Goal: Task Accomplishment & Management: Complete application form

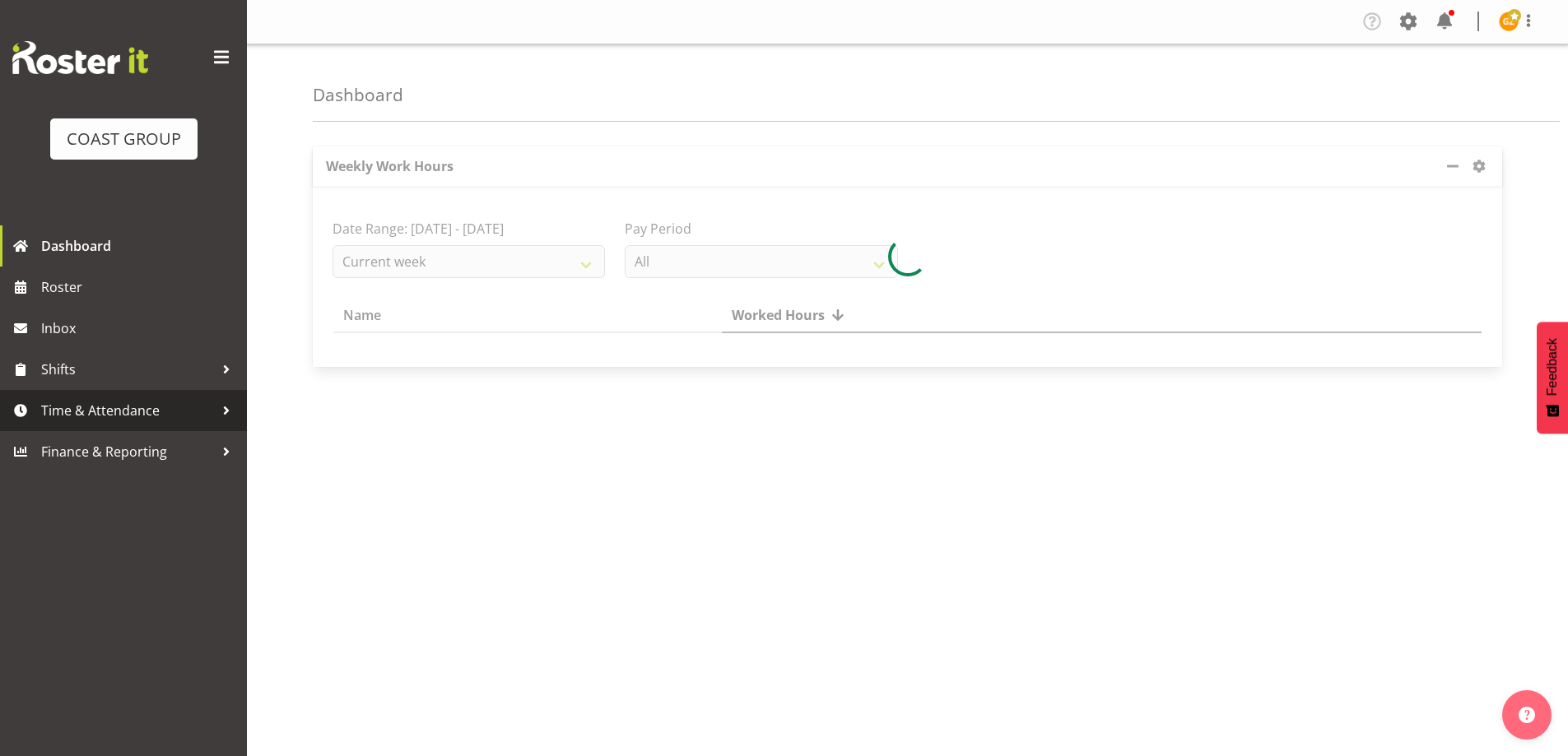
click at [127, 409] on span "Time & Attendance" at bounding box center [127, 411] width 173 height 24
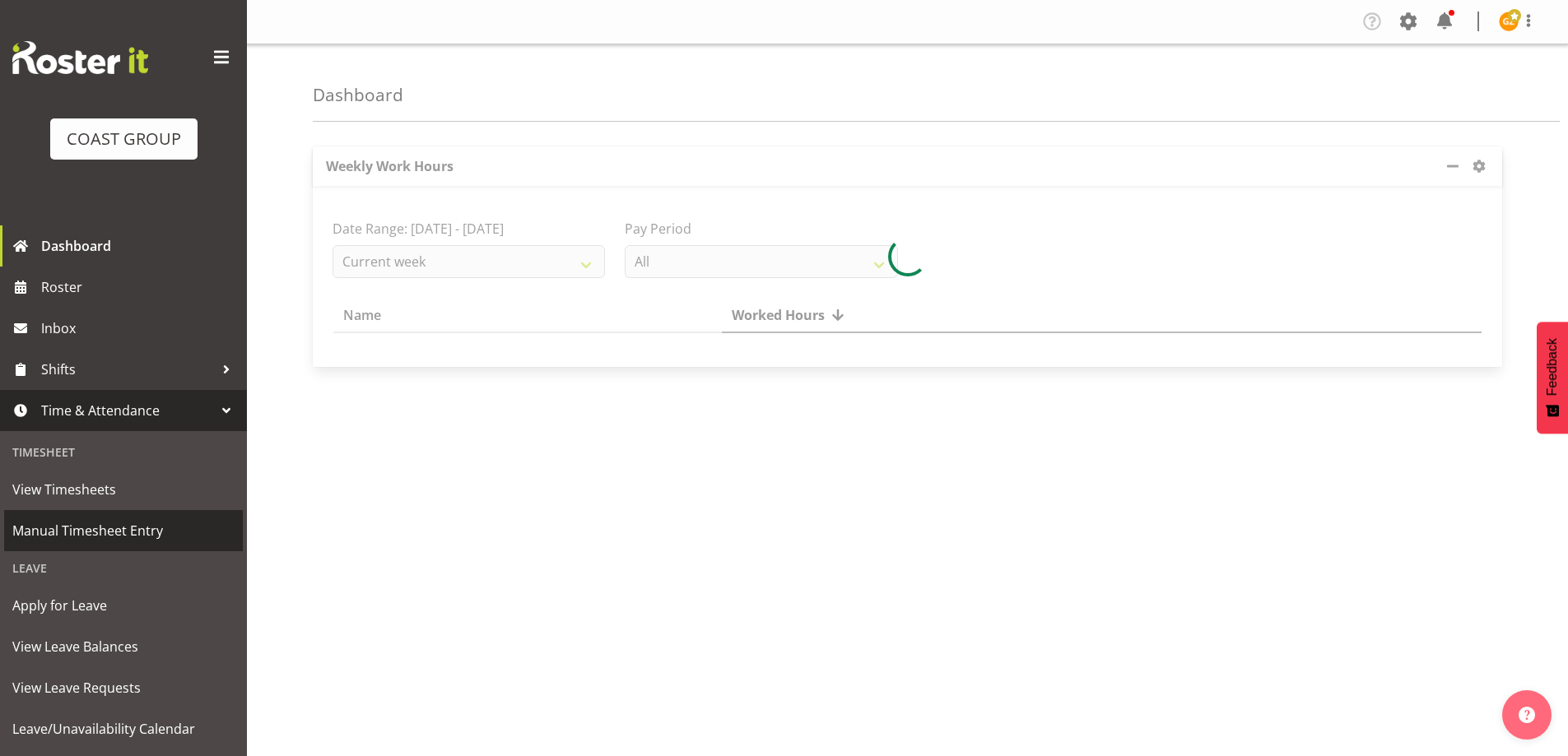
click at [133, 532] on span "Manual Timesheet Entry" at bounding box center [123, 531] width 222 height 24
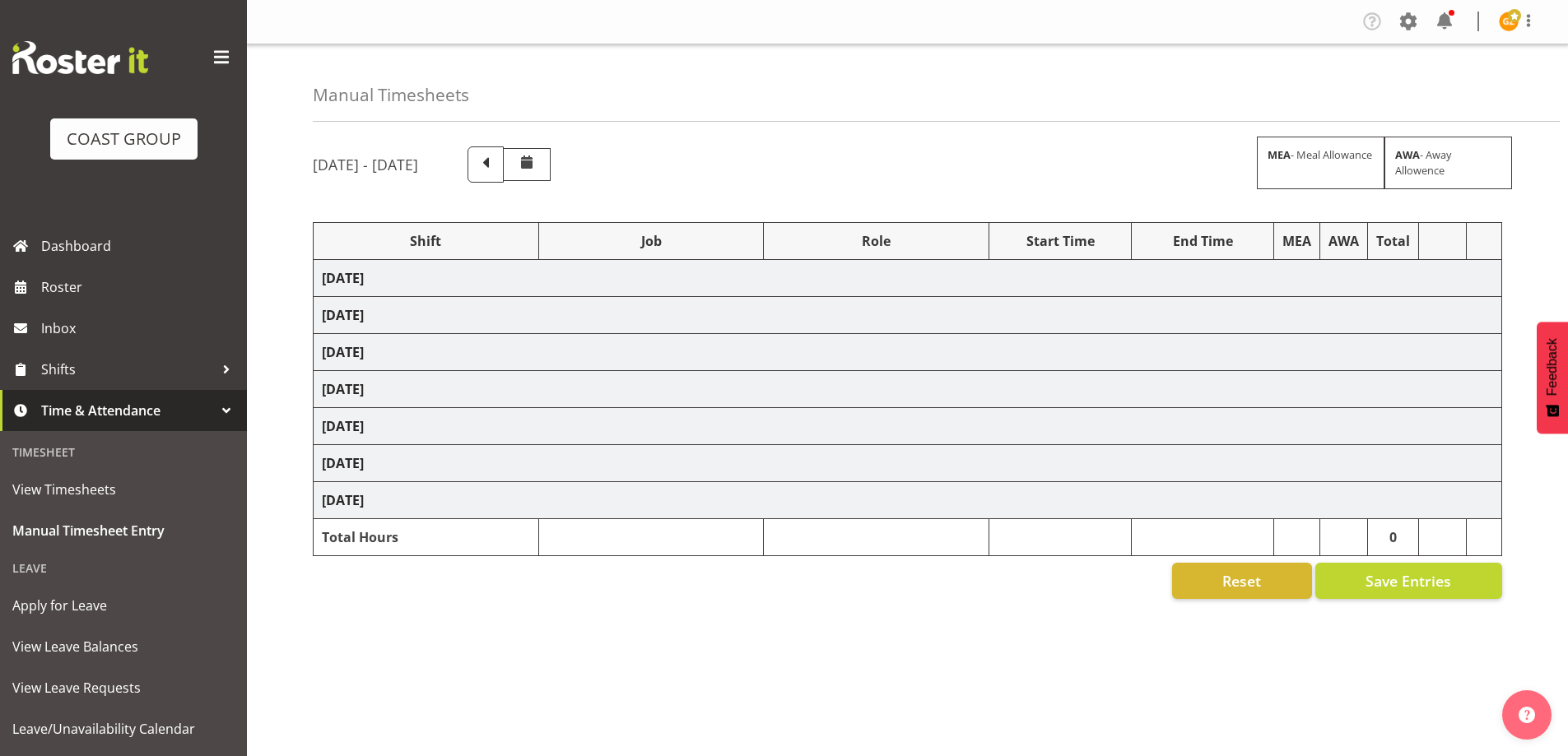
select select "47759"
select select "7032"
select select "47759"
select select "7032"
select select "8"
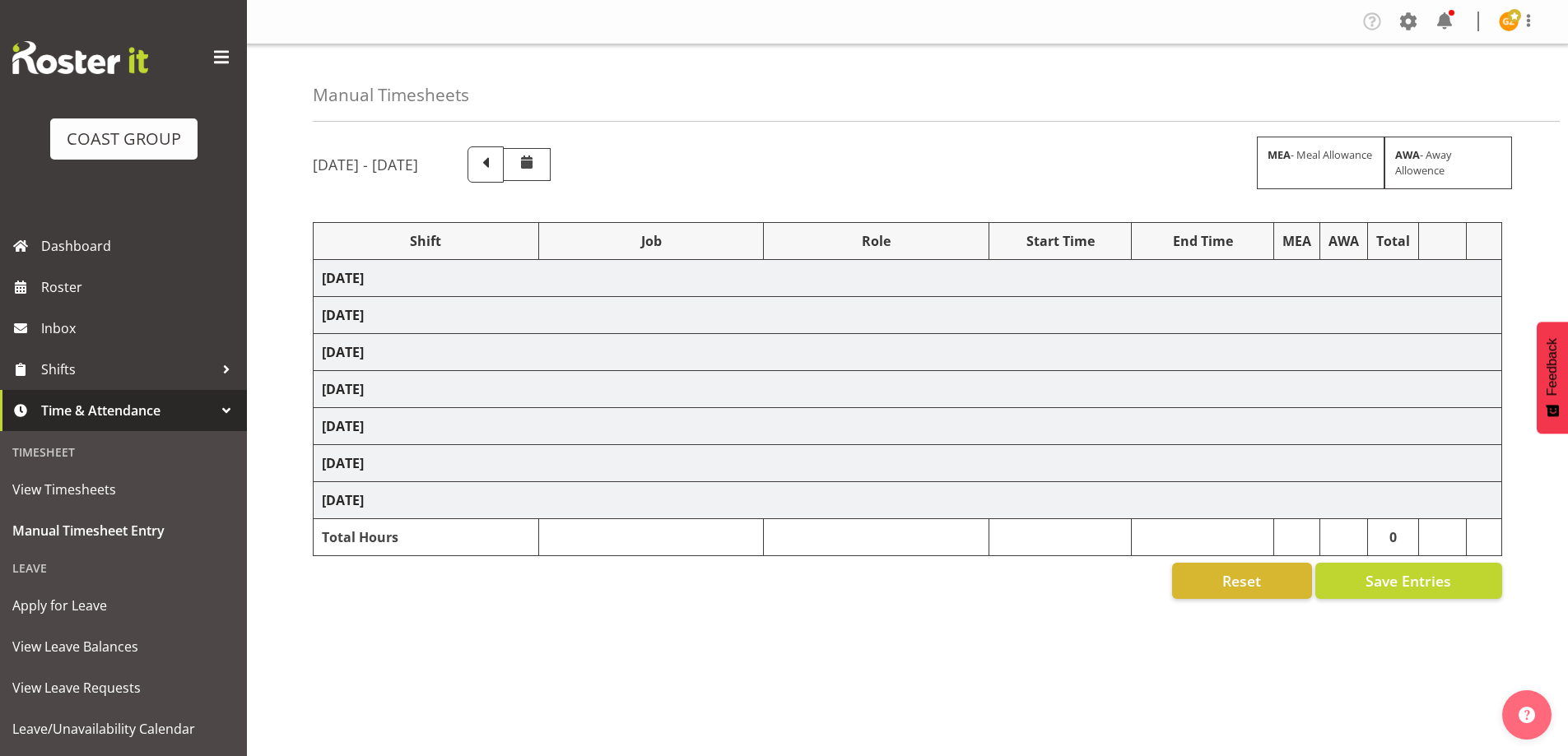
select select "47759"
select select "7032"
select select "47759"
select select "7032"
select select "47759"
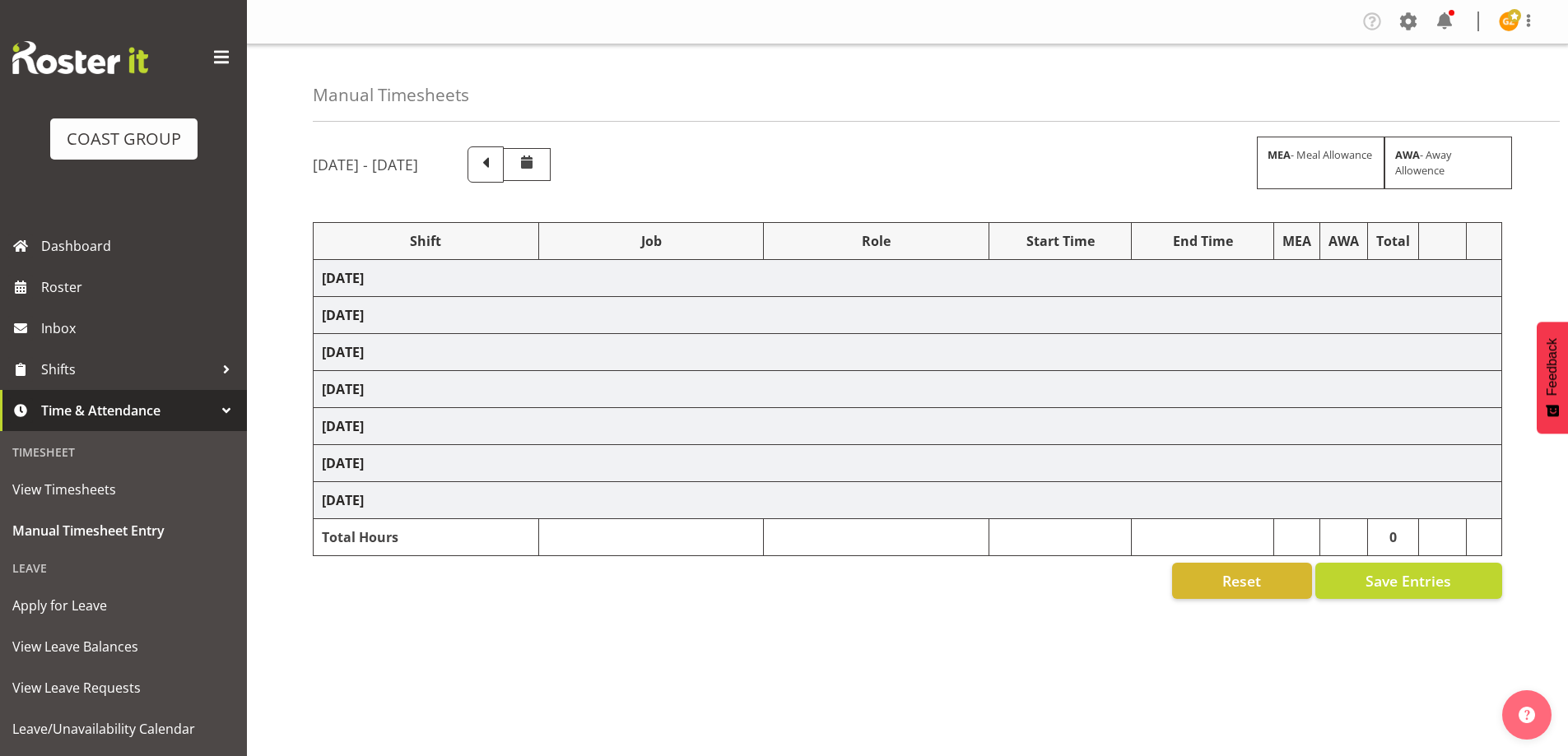
select select "7032"
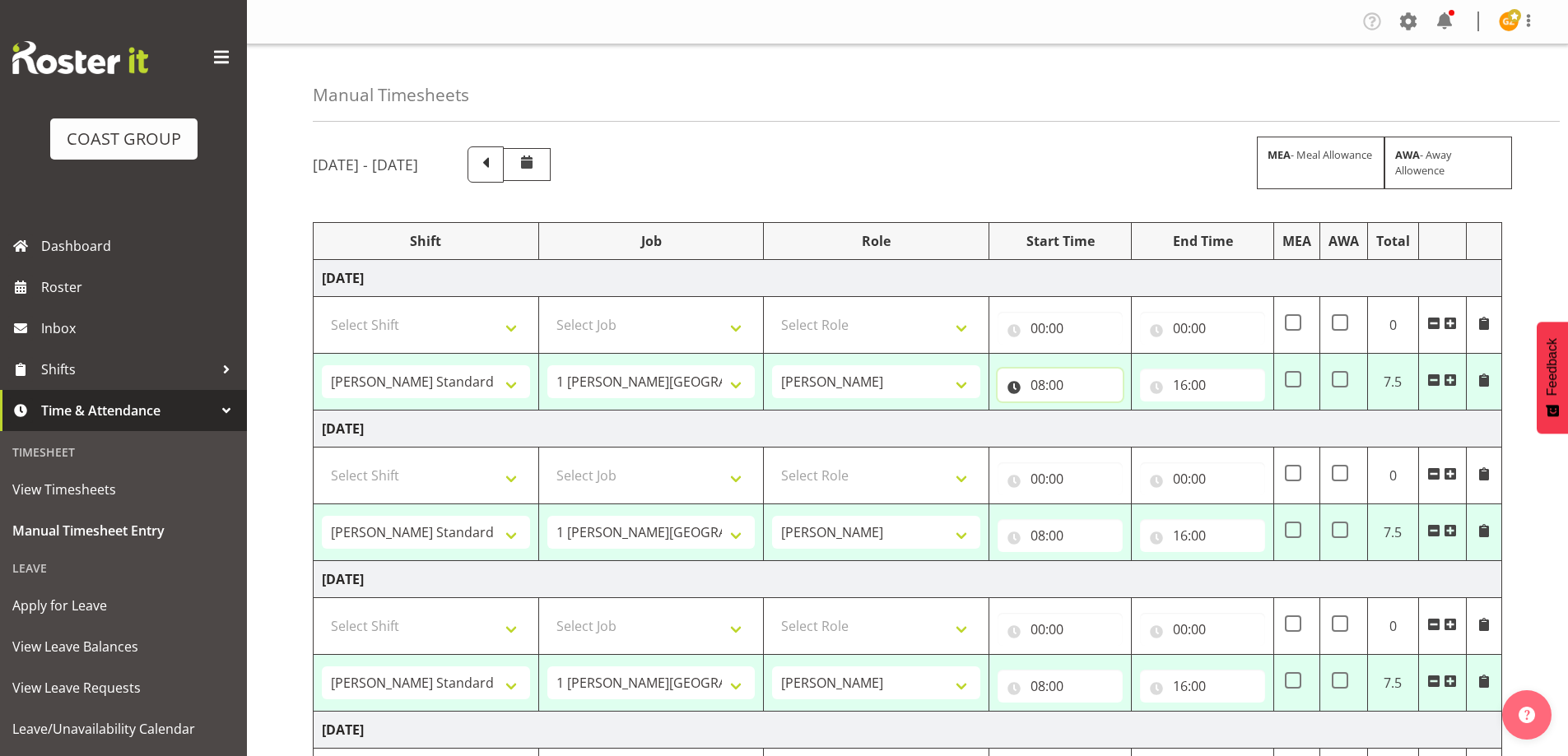
click at [1040, 393] on input "08:00" at bounding box center [1061, 385] width 125 height 33
click at [1106, 433] on select "00 01 02 03 04 05 06 07 08 09 10 11 12 13 14 15 16 17 18 19 20 21 22 23" at bounding box center [1110, 428] width 37 height 33
select select "7"
click at [1092, 411] on select "00 01 02 03 04 05 06 07 08 09 10 11 12 13 14 15 16 17 18 19 20 21 22 23" at bounding box center [1110, 428] width 37 height 33
type input "07:00"
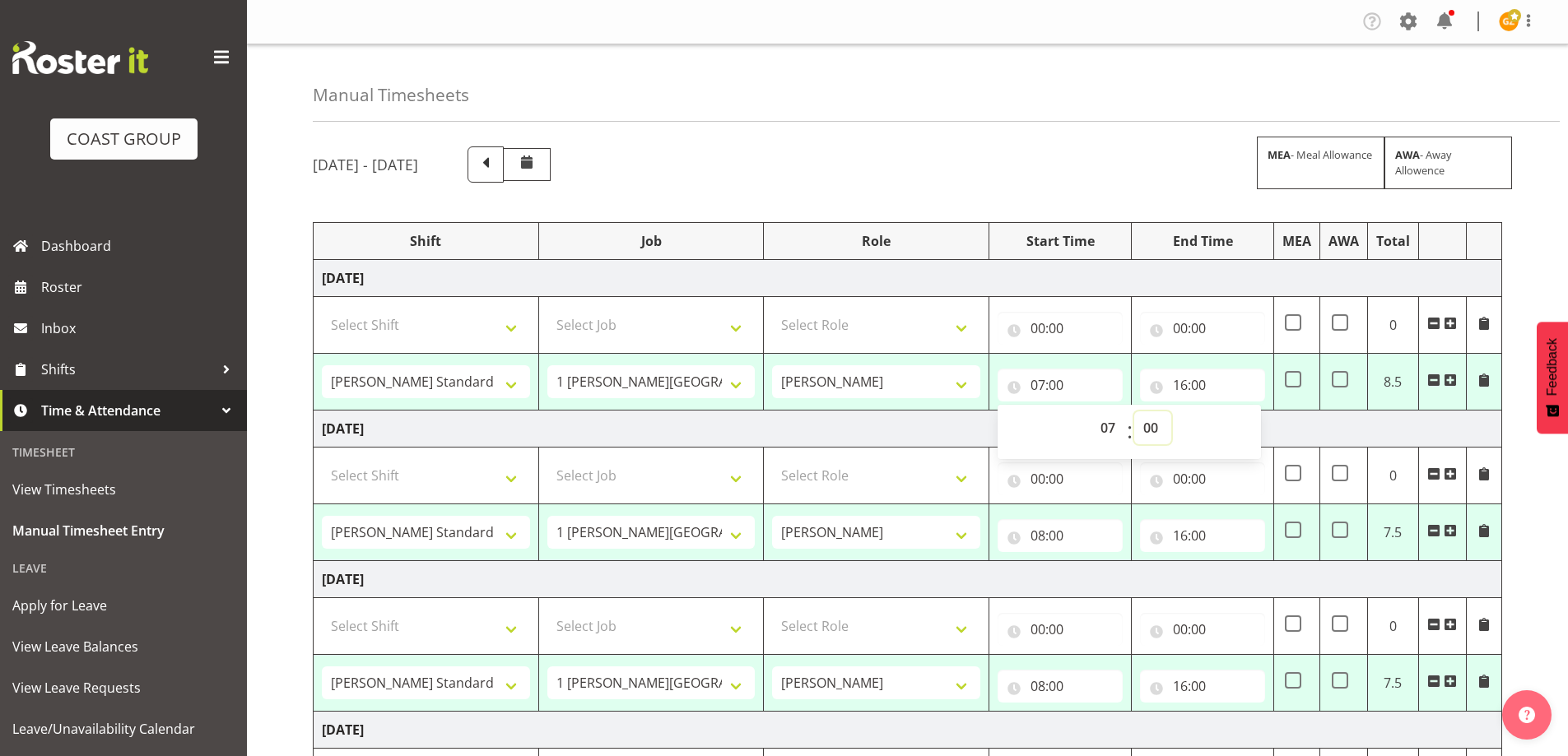
click at [1153, 432] on select "00 01 02 03 04 05 06 07 08 09 10 11 12 13 14 15 16 17 18 19 20 21 22 23 24 25 2…" at bounding box center [1153, 428] width 37 height 33
select select "30"
click at [1135, 411] on select "00 01 02 03 04 05 06 07 08 09 10 11 12 13 14 15 16 17 18 19 20 21 22 23 24 25 2…" at bounding box center [1153, 428] width 37 height 33
type input "07:30"
click at [1080, 542] on input "08:00" at bounding box center [1061, 536] width 125 height 33
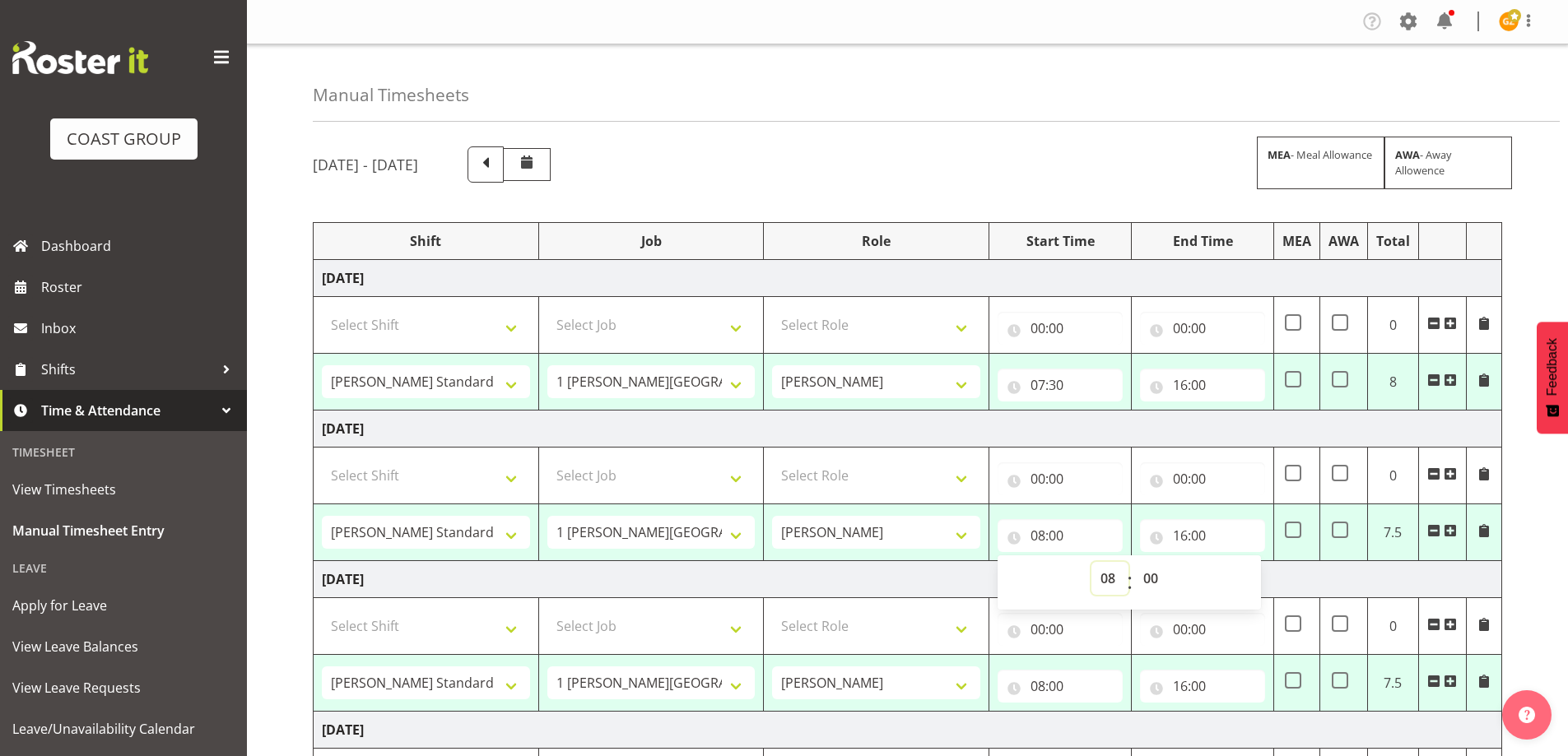
click at [1099, 575] on select "00 01 02 03 04 05 06 07 08 09 10 11 12 13 14 15 16 17 18 19 20 21 22 23" at bounding box center [1110, 579] width 37 height 33
select select "7"
click at [1092, 562] on select "00 01 02 03 04 05 06 07 08 09 10 11 12 13 14 15 16 17 18 19 20 21 22 23" at bounding box center [1110, 579] width 37 height 33
type input "07:00"
click at [1157, 588] on select "00 01 02 03 04 05 06 07 08 09 10 11 12 13 14 15 16 17 18 19 20 21 22 23 24 25 2…" at bounding box center [1153, 579] width 37 height 33
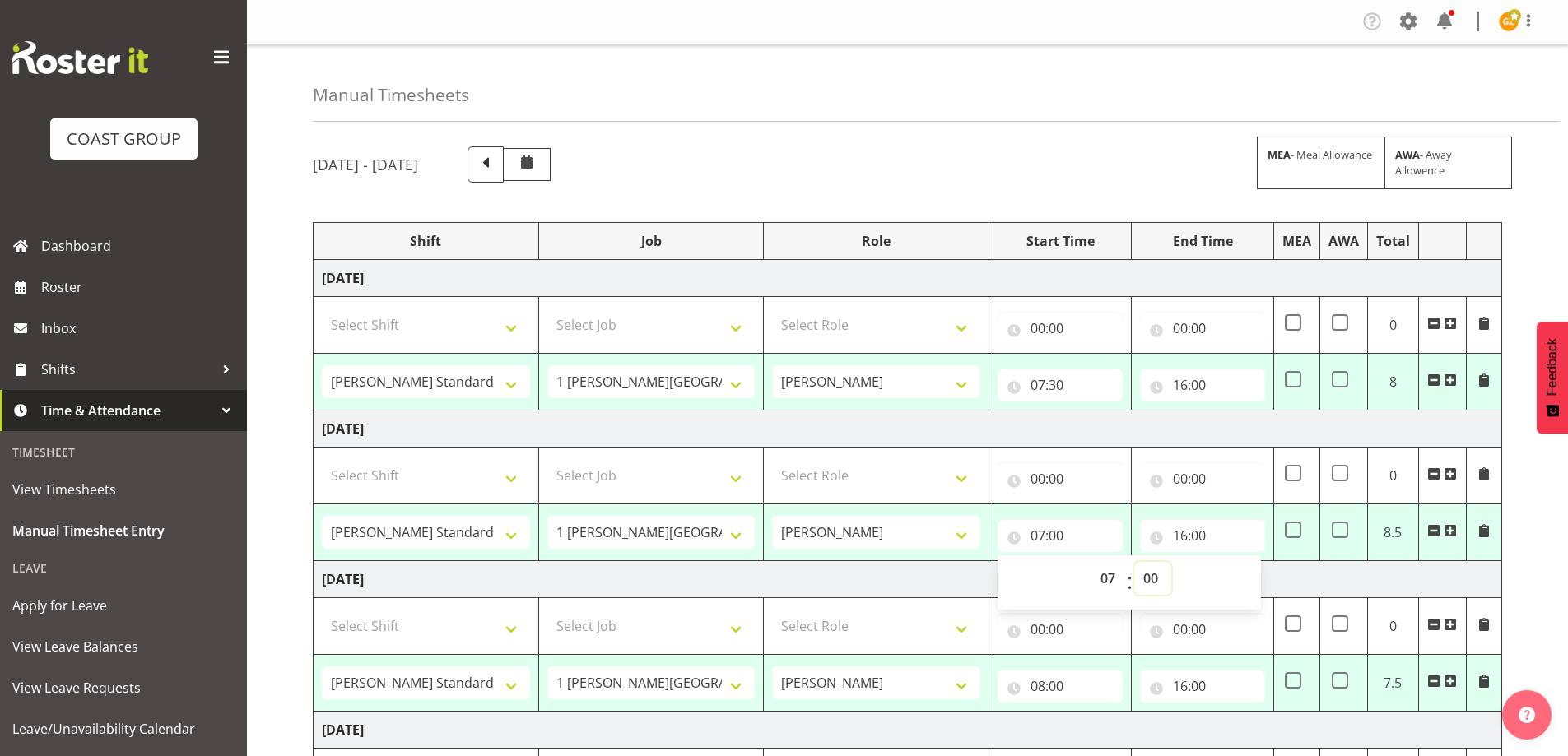
select select "30"
click at [1135, 562] on select "00 01 02 03 04 05 06 07 08 09 10 11 12 13 14 15 16 17 18 19 20 21 22 23 24 25 2…" at bounding box center [1153, 579] width 37 height 33
type input "07:30"
click at [1074, 702] on input "08:00" at bounding box center [1061, 686] width 125 height 33
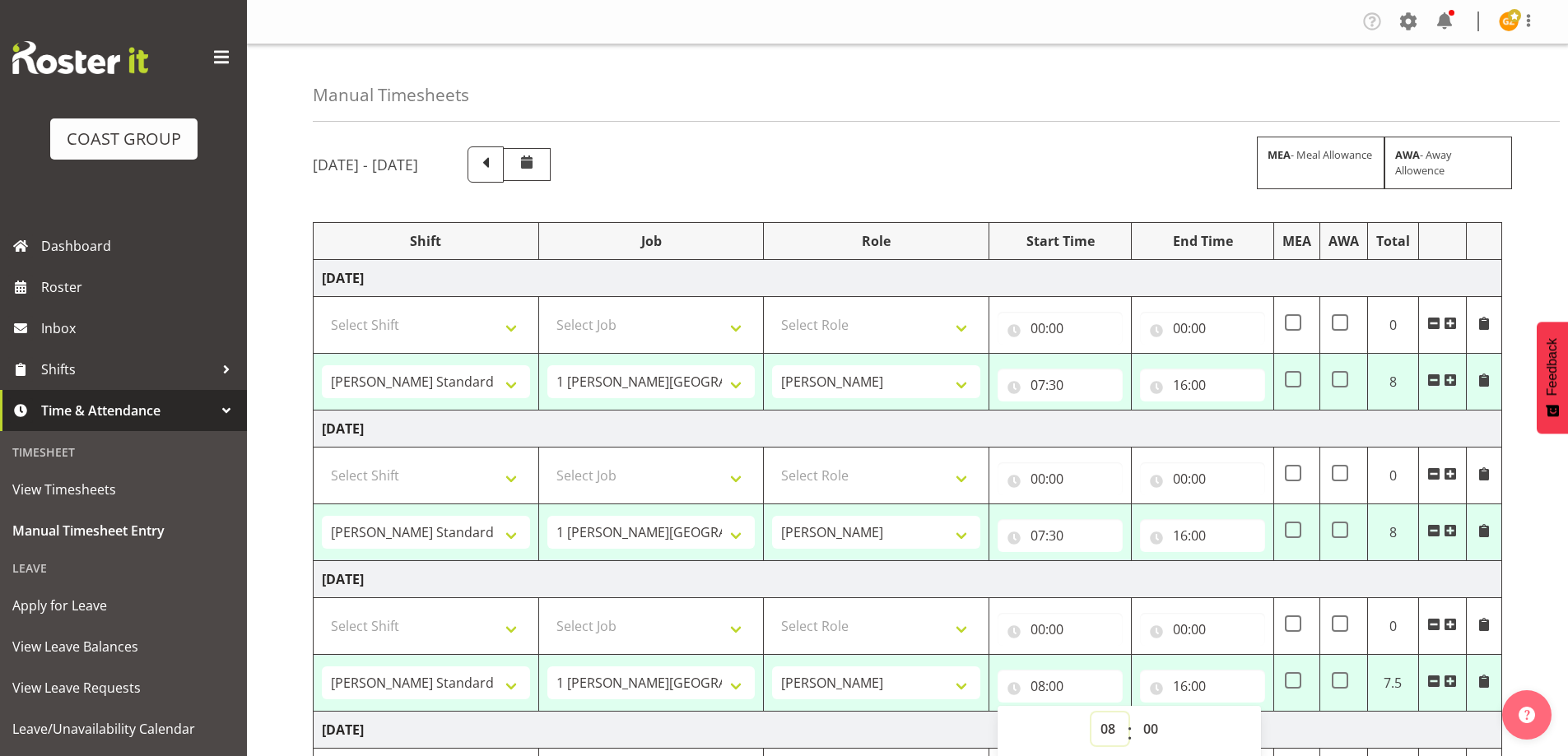
click at [1114, 731] on select "00 01 02 03 04 05 06 07 08 09 10 11 12 13 14 15 16 17 18 19 20 21 22 23" at bounding box center [1110, 729] width 37 height 33
select select "7"
click at [1092, 713] on select "00 01 02 03 04 05 06 07 08 09 10 11 12 13 14 15 16 17 18 19 20 21 22 23" at bounding box center [1110, 729] width 37 height 33
type input "07:00"
drag, startPoint x: 1156, startPoint y: 726, endPoint x: 1153, endPoint y: 715, distance: 11.4
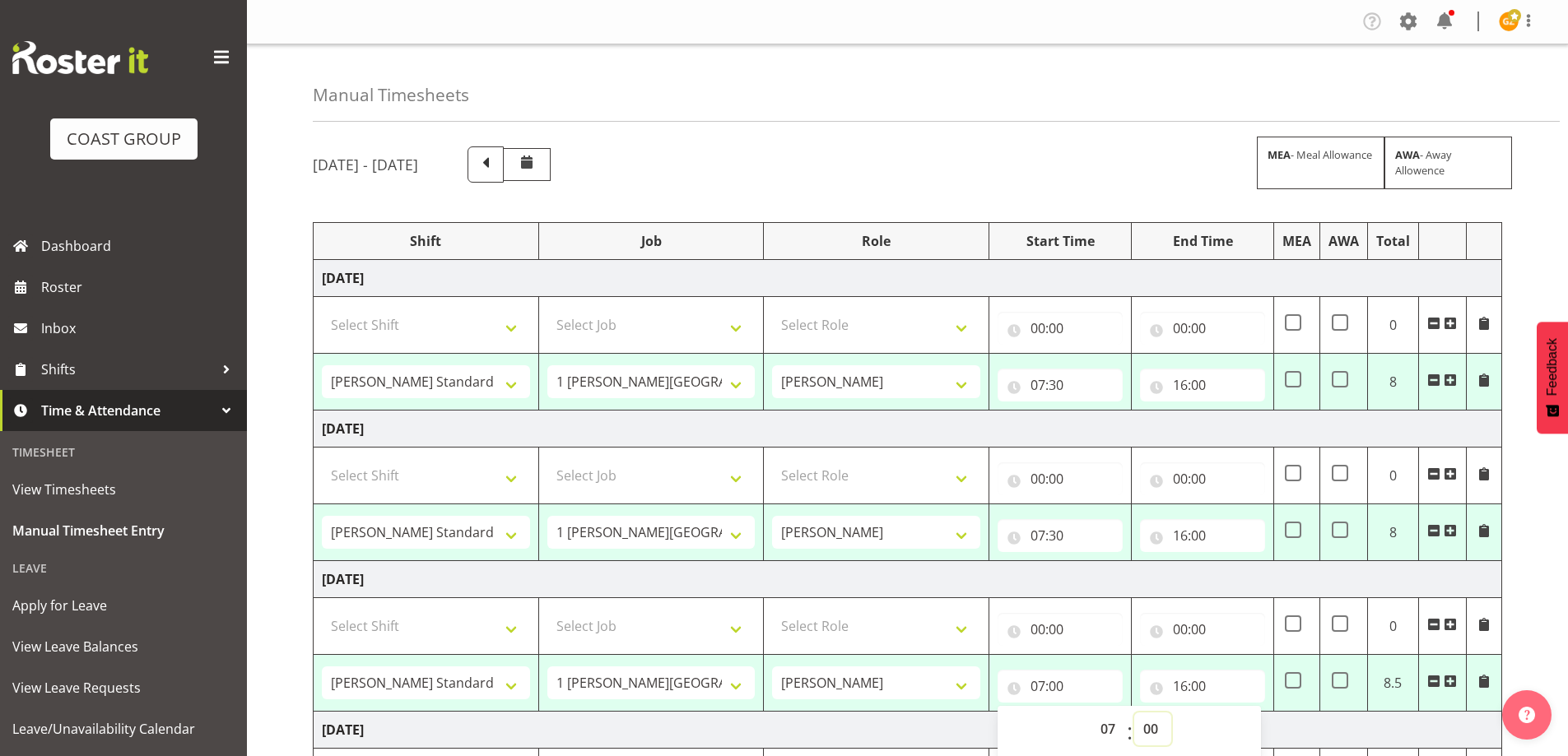
click at [1156, 726] on select "00 01 02 03 04 05 06 07 08 09 10 11 12 13 14 15 16 17 18 19 20 21 22 23 24 25 2…" at bounding box center [1153, 729] width 37 height 33
select select "30"
click at [1135, 713] on select "00 01 02 03 04 05 06 07 08 09 10 11 12 13 14 15 16 17 18 19 20 21 22 23 24 25 2…" at bounding box center [1153, 729] width 37 height 33
type input "07:30"
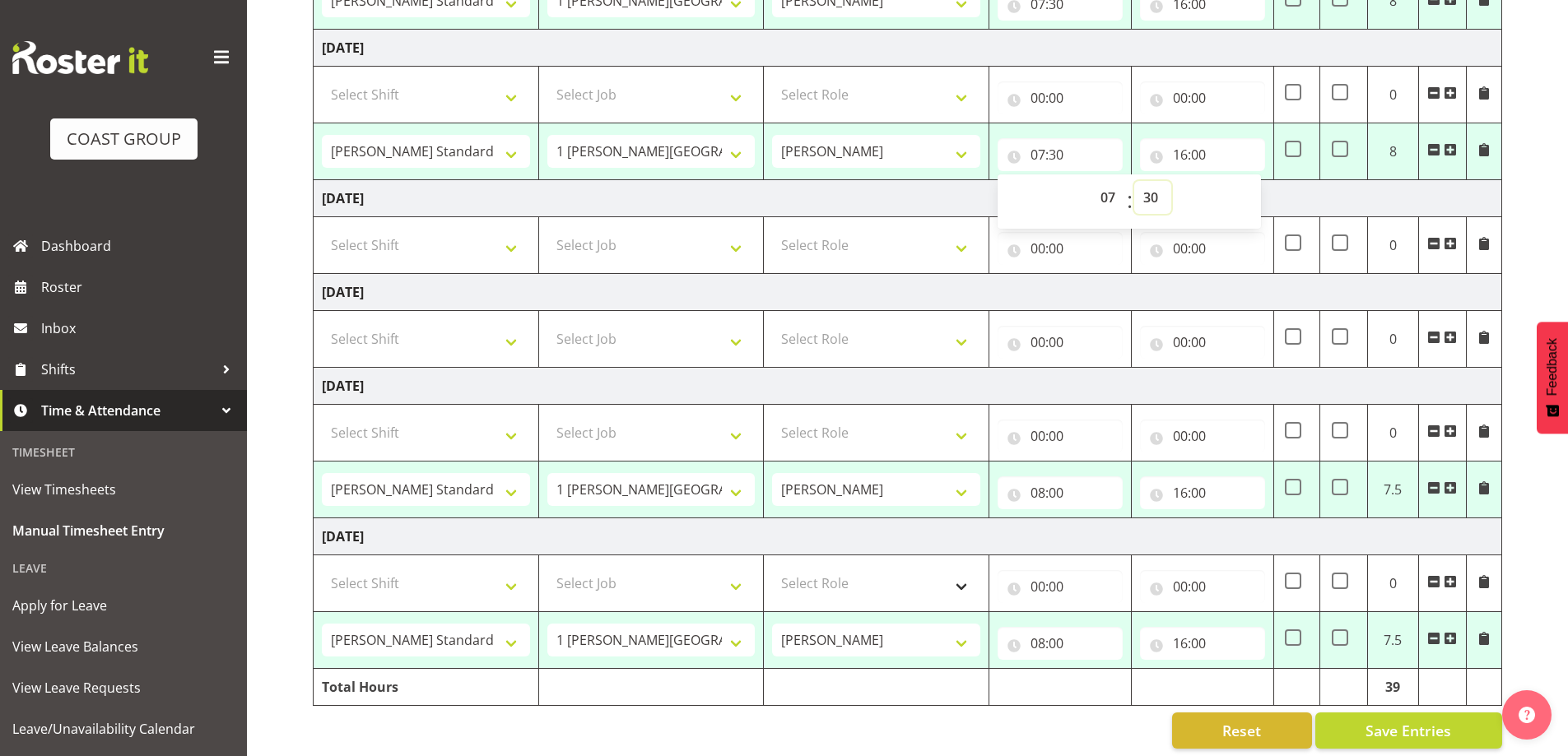
scroll to position [549, 0]
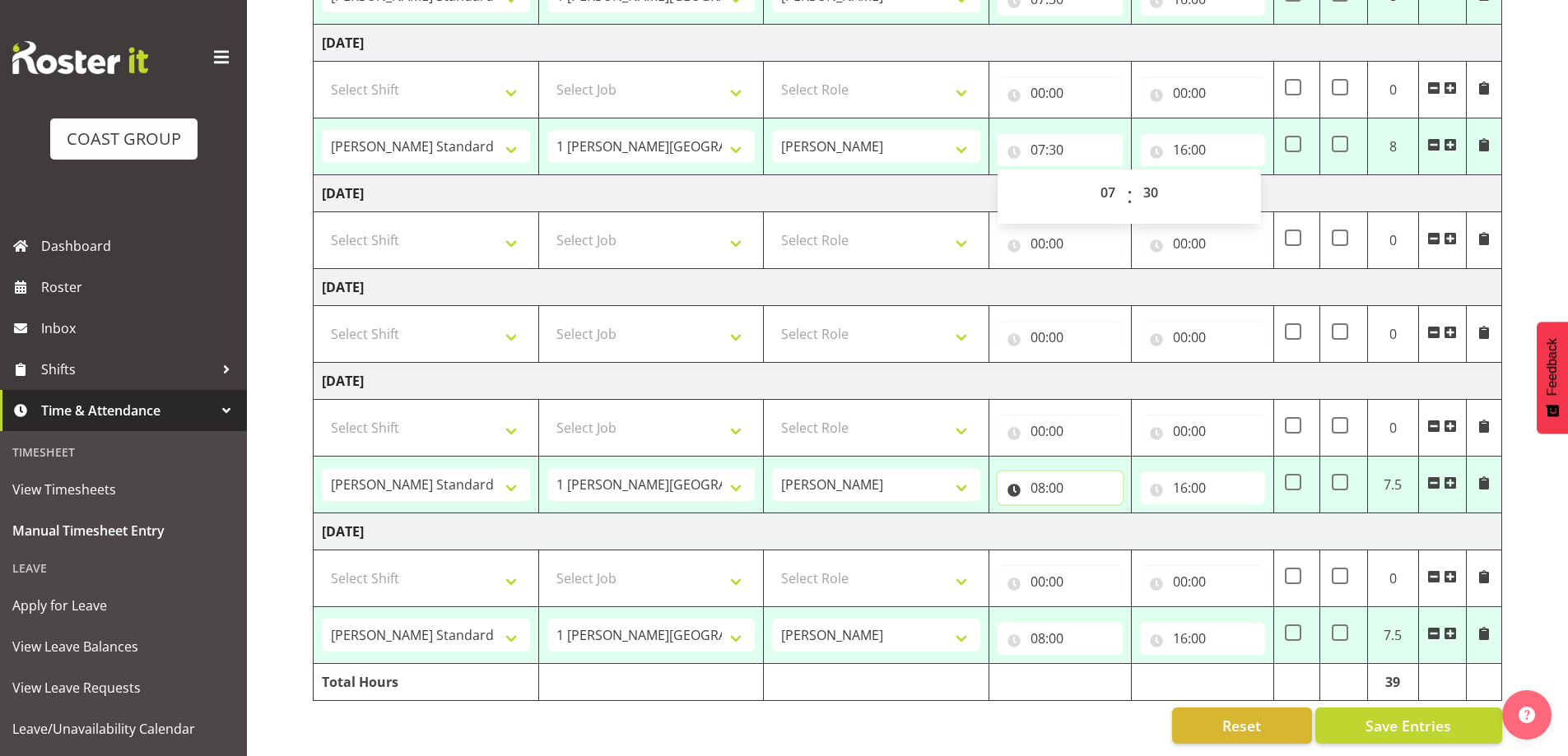
click at [1067, 472] on input "08:00" at bounding box center [1061, 488] width 125 height 33
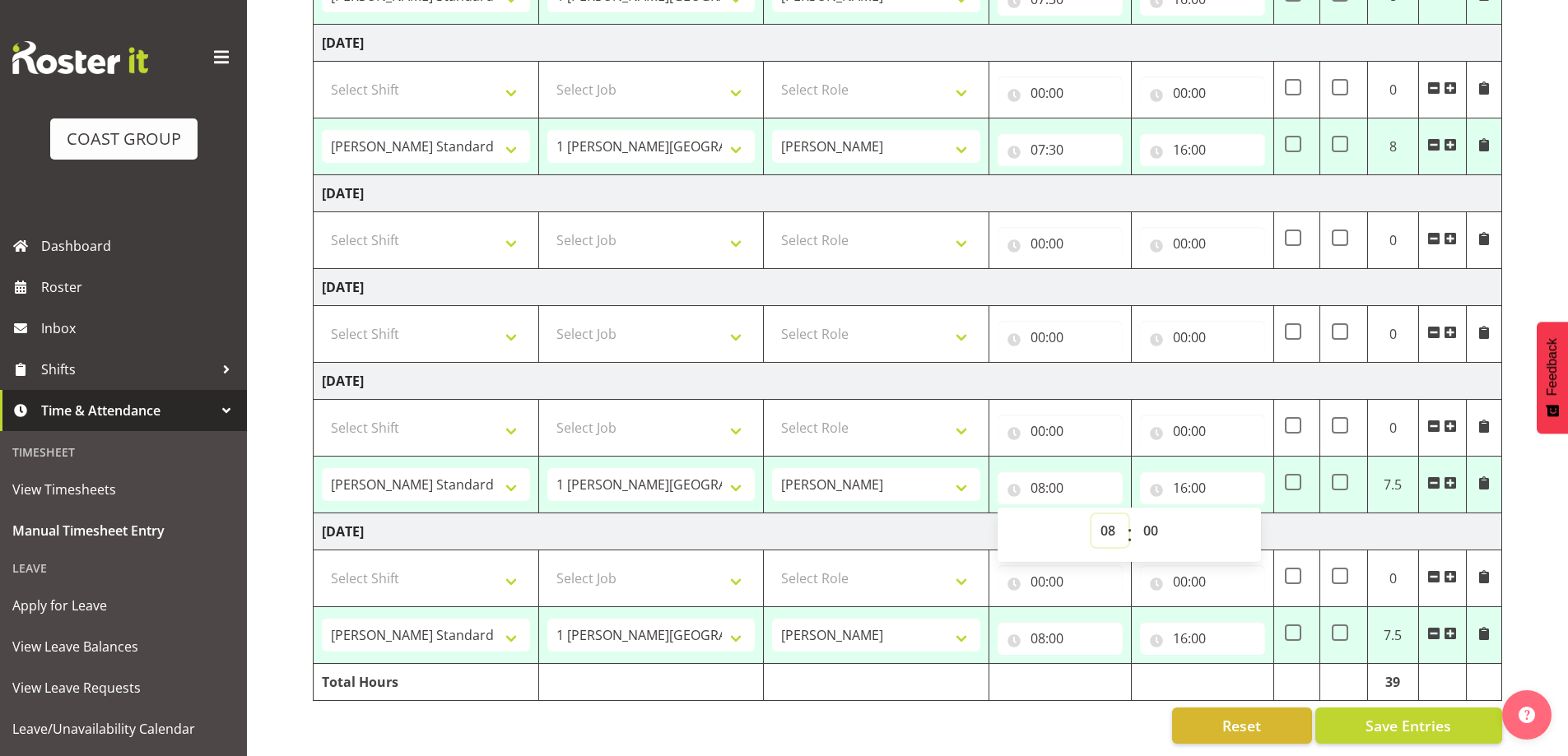
click at [1097, 519] on select "00 01 02 03 04 05 06 07 08 09 10 11 12 13 14 15 16 17 18 19 20 21 22 23" at bounding box center [1110, 531] width 37 height 33
select select "7"
click at [1092, 514] on select "00 01 02 03 04 05 06 07 08 09 10 11 12 13 14 15 16 17 18 19 20 21 22 23" at bounding box center [1110, 531] width 37 height 33
type input "07:00"
click at [1153, 519] on select "00 01 02 03 04 05 06 07 08 09 10 11 12 13 14 15 16 17 18 19 20 21 22 23 24 25 2…" at bounding box center [1153, 531] width 37 height 33
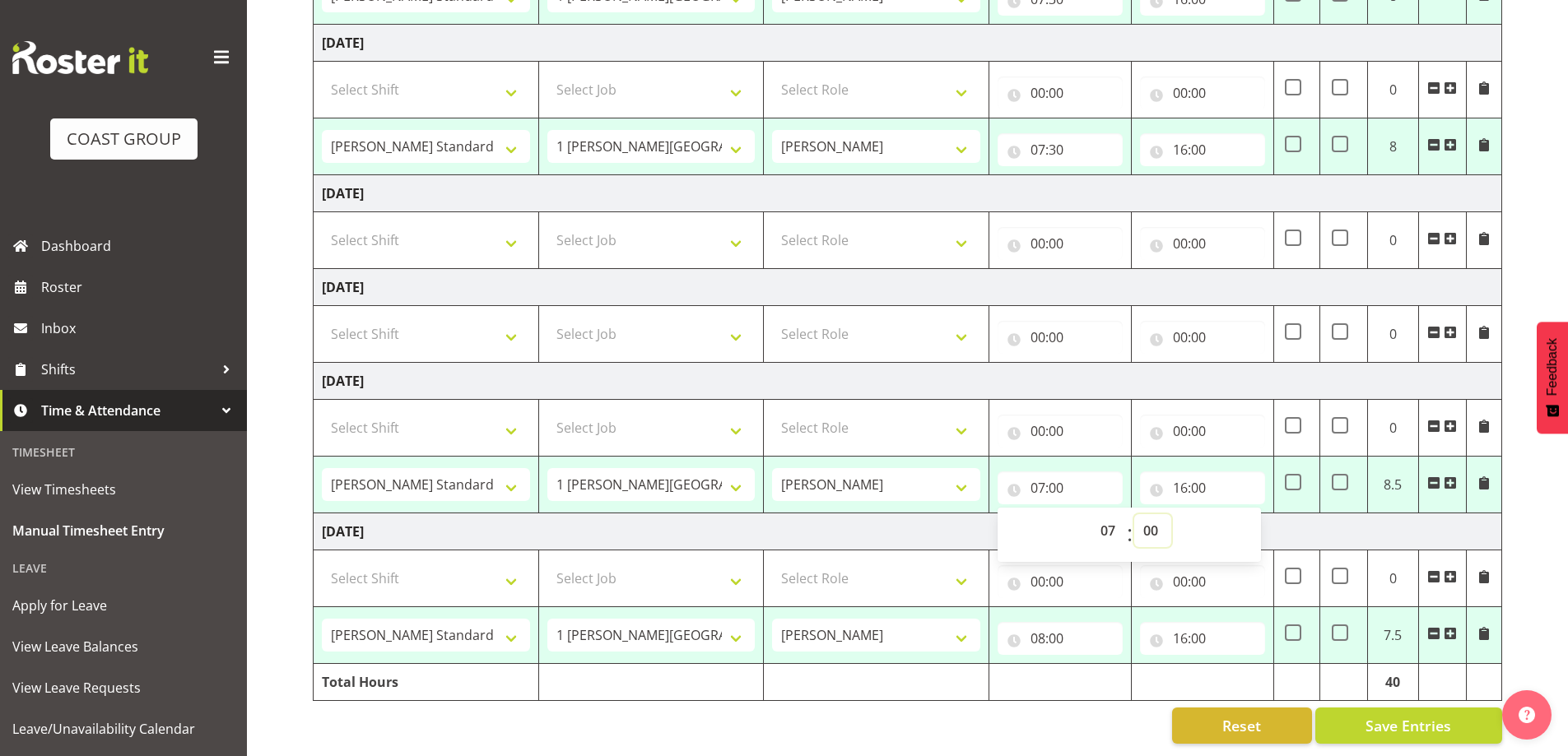
select select "30"
click at [1135, 514] on select "00 01 02 03 04 05 06 07 08 09 10 11 12 13 14 15 16 17 18 19 20 21 22 23 24 25 2…" at bounding box center [1153, 531] width 37 height 33
type input "07:30"
click at [1075, 634] on input "08:00" at bounding box center [1061, 639] width 125 height 33
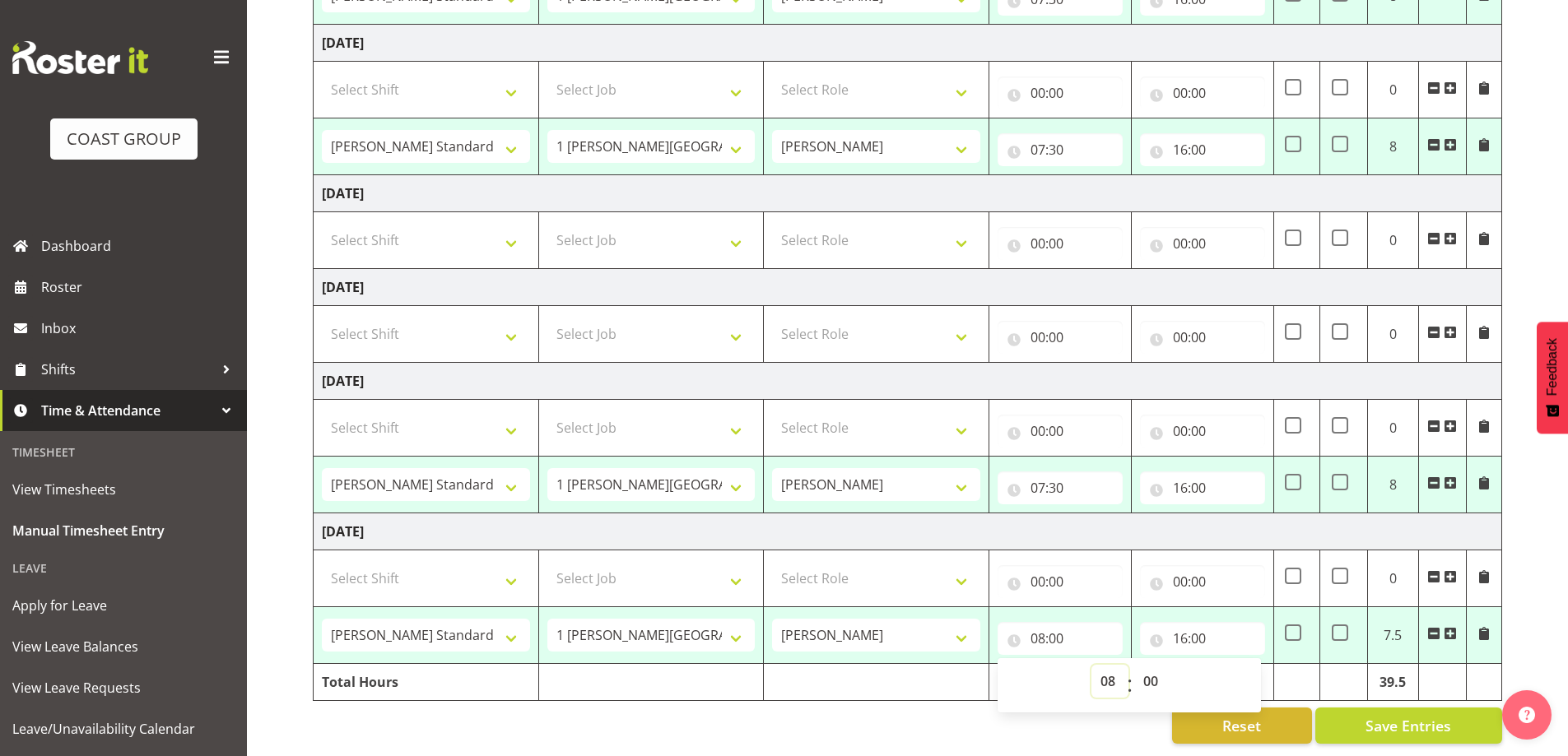
drag, startPoint x: 1112, startPoint y: 669, endPoint x: 1105, endPoint y: 656, distance: 14.8
click at [1112, 669] on select "00 01 02 03 04 05 06 07 08 09 10 11 12 13 14 15 16 17 18 19 20 21 22 23" at bounding box center [1110, 681] width 37 height 33
select select "7"
click at [1092, 665] on select "00 01 02 03 04 05 06 07 08 09 10 11 12 13 14 15 16 17 18 19 20 21 22 23" at bounding box center [1110, 681] width 37 height 33
type input "07:00"
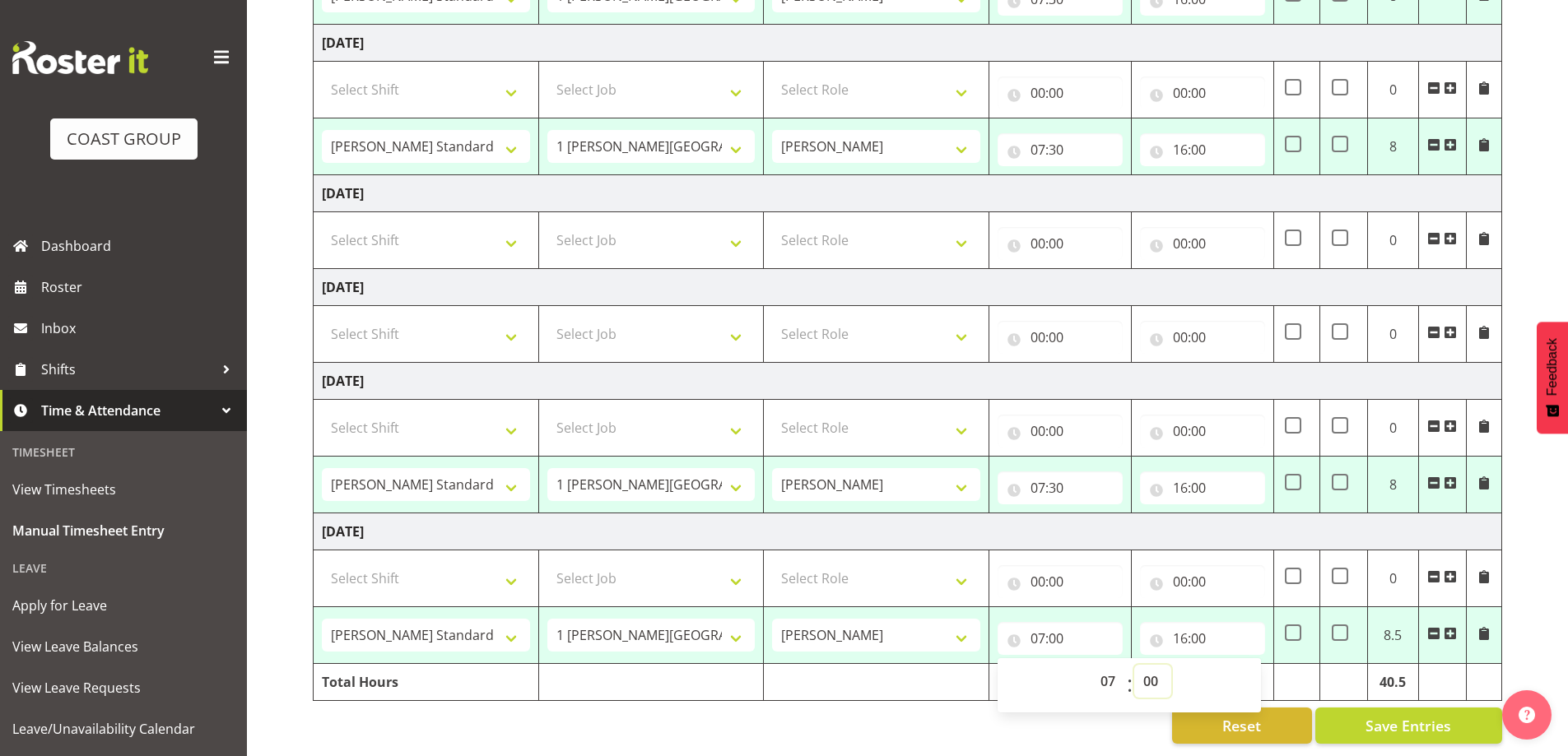
click at [1160, 667] on select "00 01 02 03 04 05 06 07 08 09 10 11 12 13 14 15 16 17 18 19 20 21 22 23 24 25 2…" at bounding box center [1153, 681] width 37 height 33
select select "30"
click at [1135, 665] on select "00 01 02 03 04 05 06 07 08 09 10 11 12 13 14 15 16 17 18 19 20 21 22 23 24 25 2…" at bounding box center [1153, 681] width 37 height 33
type input "07:30"
click at [1437, 719] on span "Save Entries" at bounding box center [1409, 726] width 85 height 22
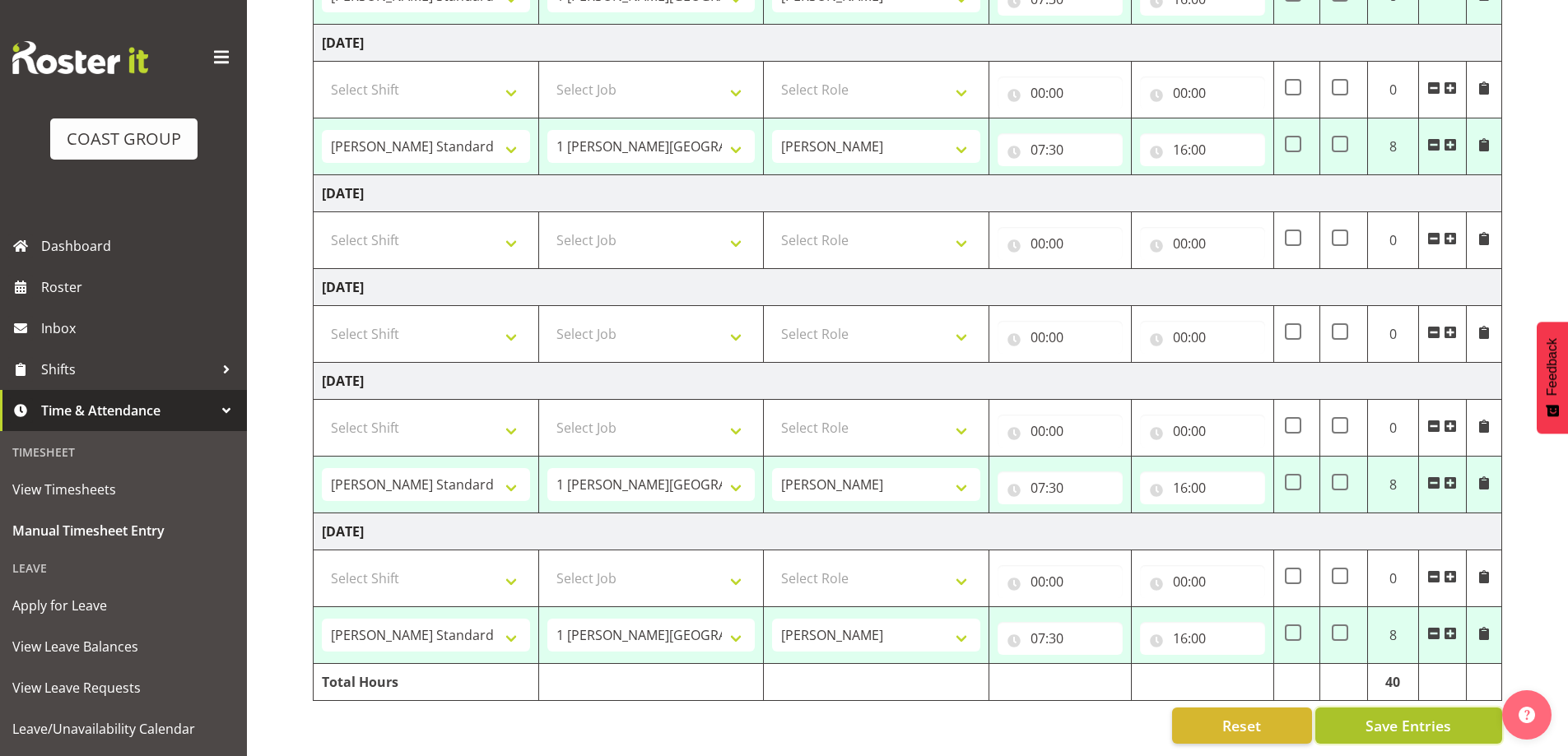
select select "47759"
select select "7032"
type input "07:30"
type input "16:00"
select select "47759"
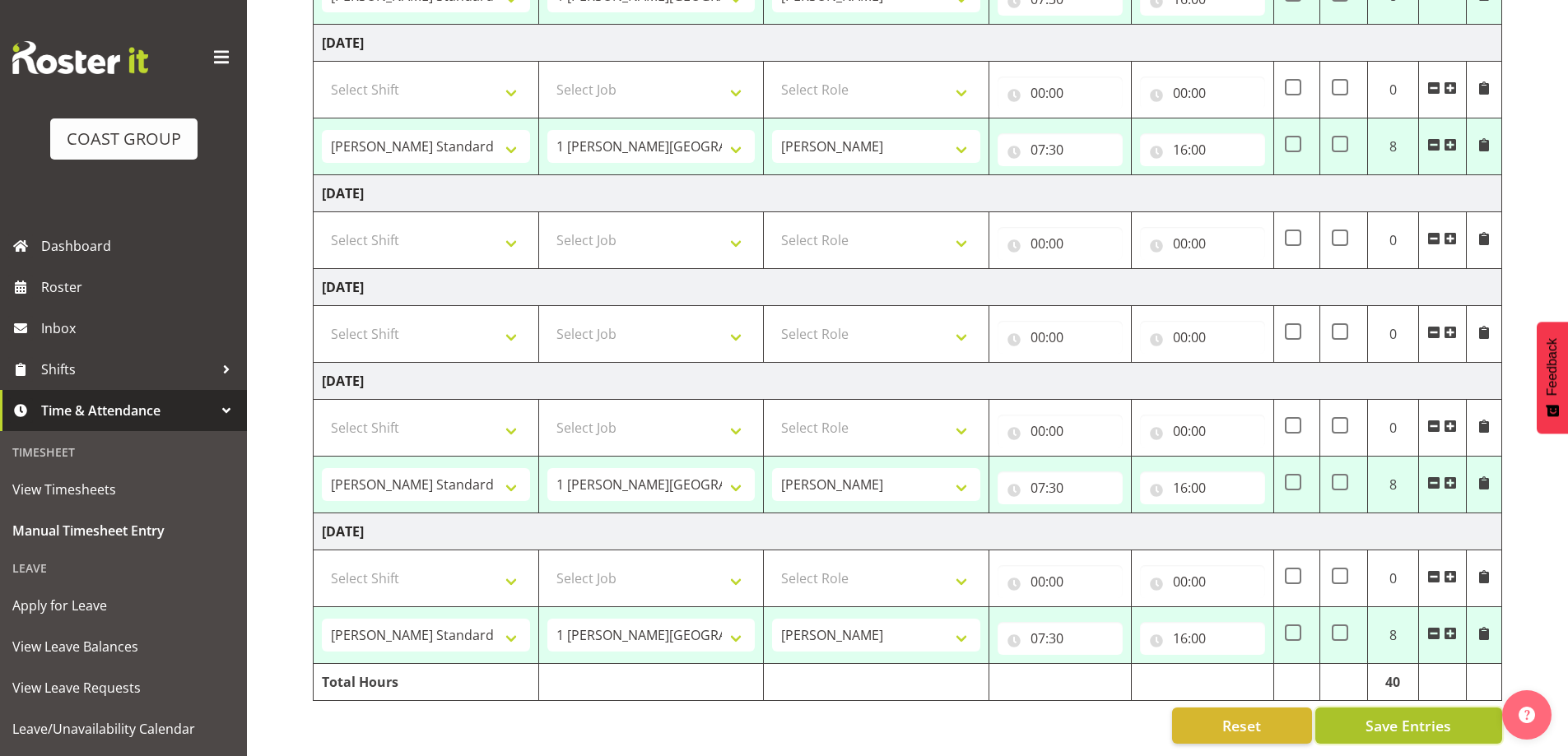
select select "7032"
type input "07:30"
type input "16:00"
select select "47759"
select select "7032"
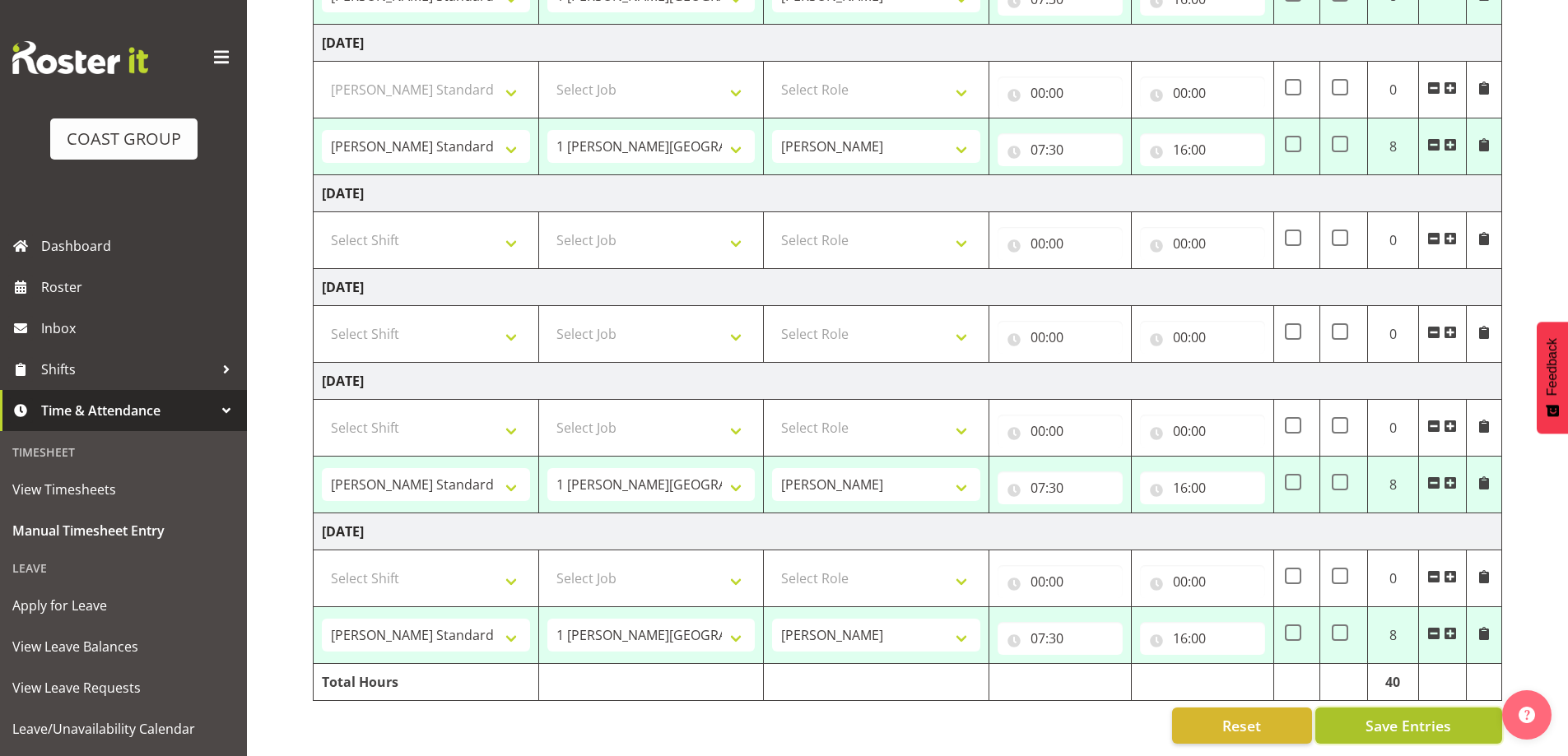
type input "07:30"
type input "16:00"
select select "47759"
select select "7032"
type input "07:30"
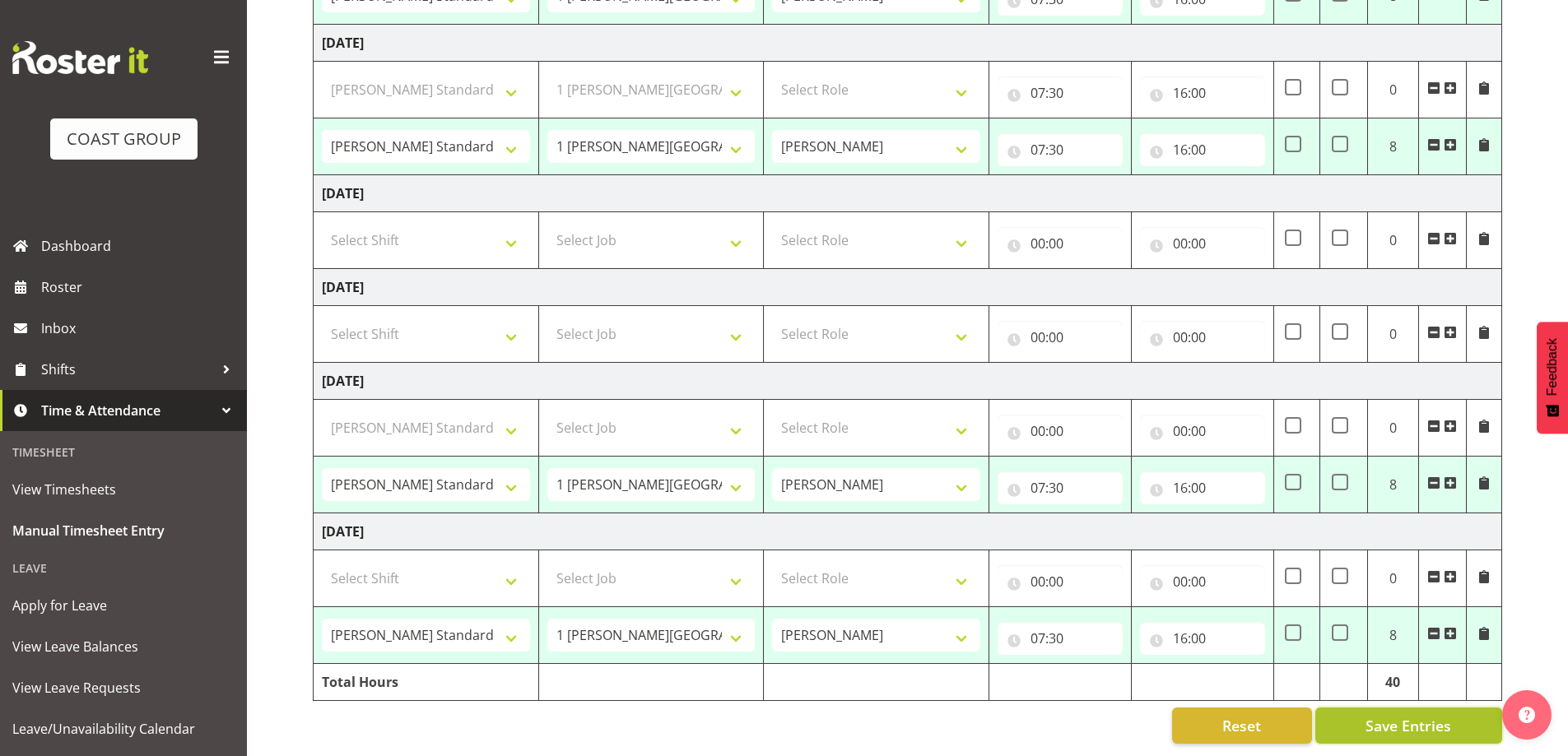
type input "16:00"
select select "47759"
select select "7032"
type input "07:30"
type input "16:00"
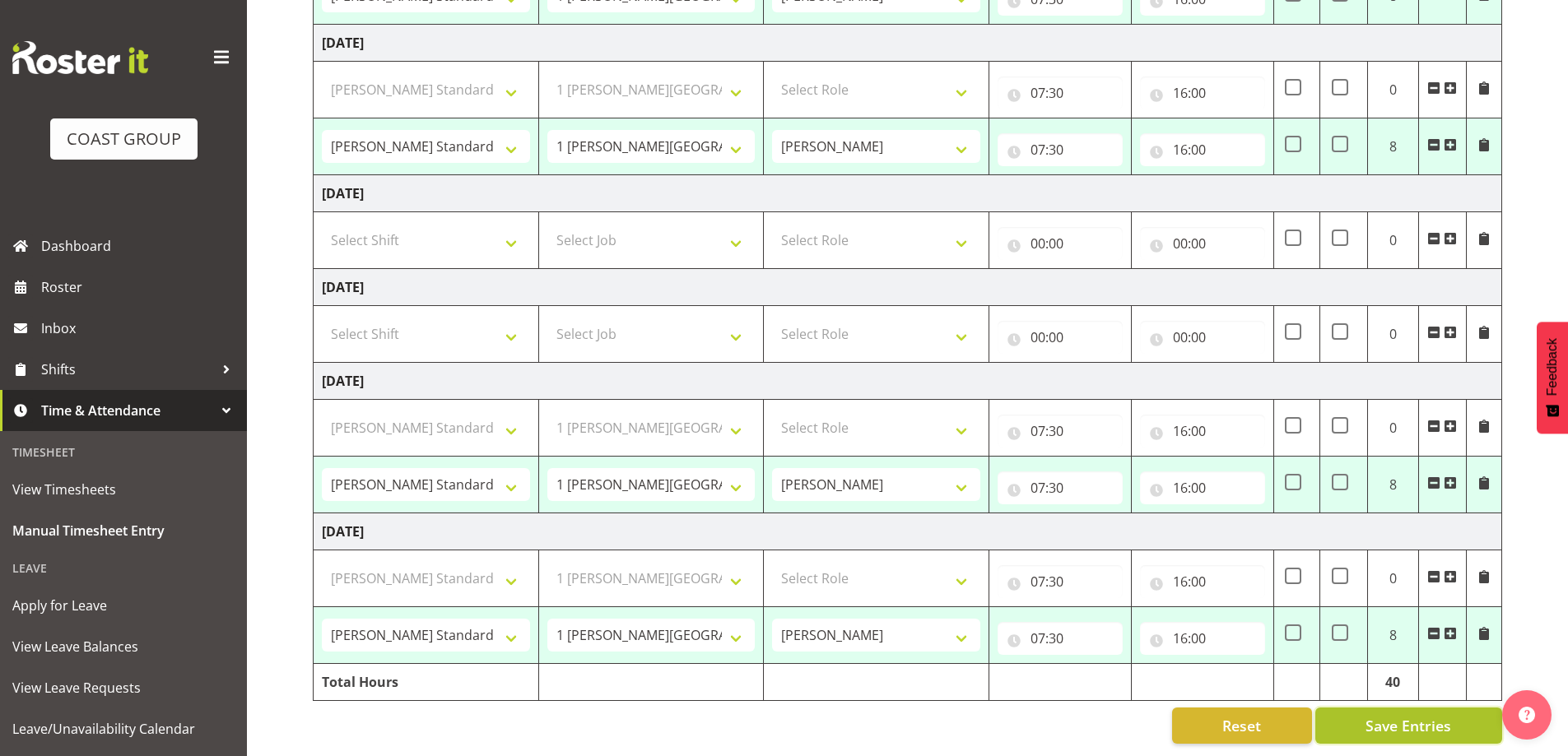
select select "47759"
select select "7032"
select select "47759"
select select "7032"
select select "47759"
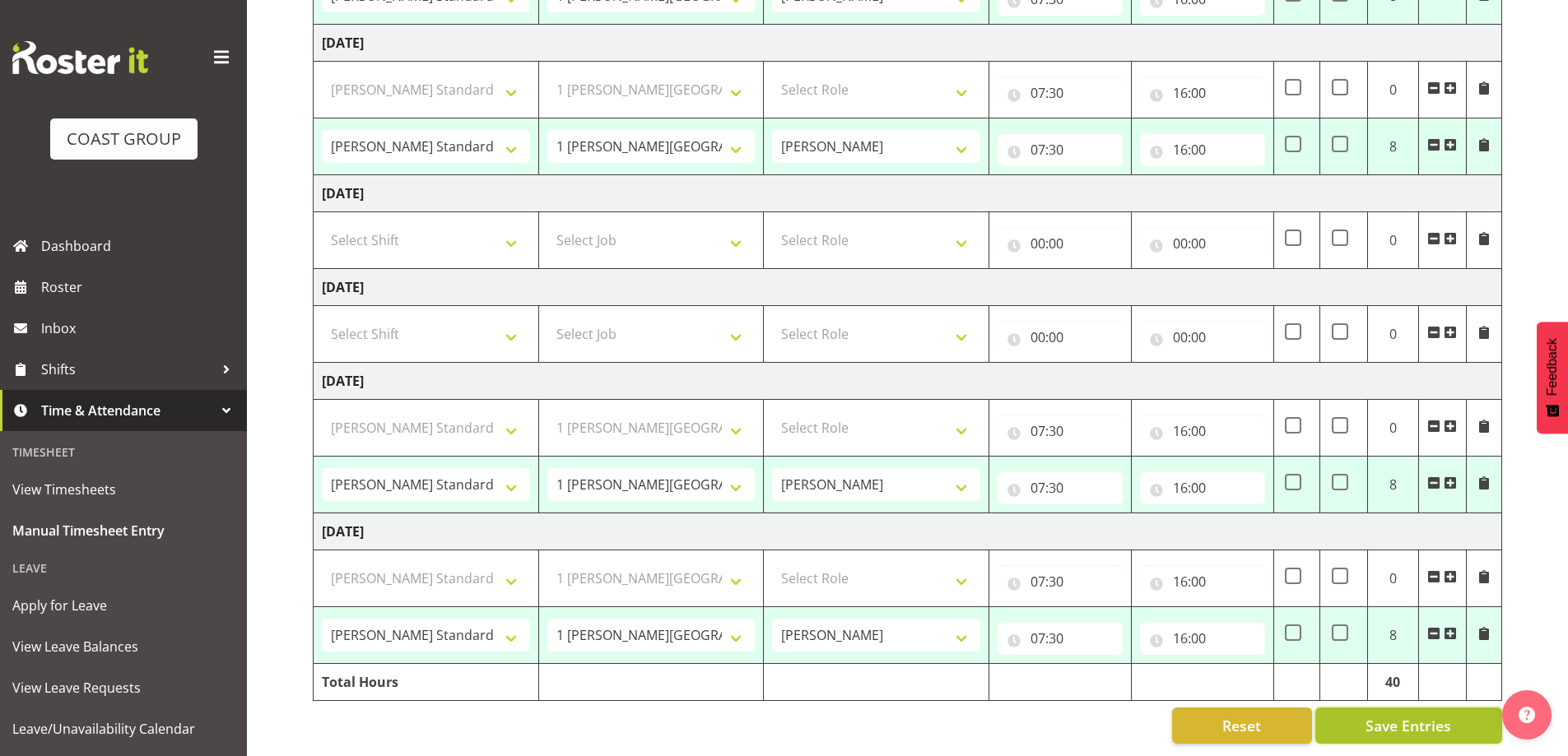
select select "7032"
select select "47759"
select select "7032"
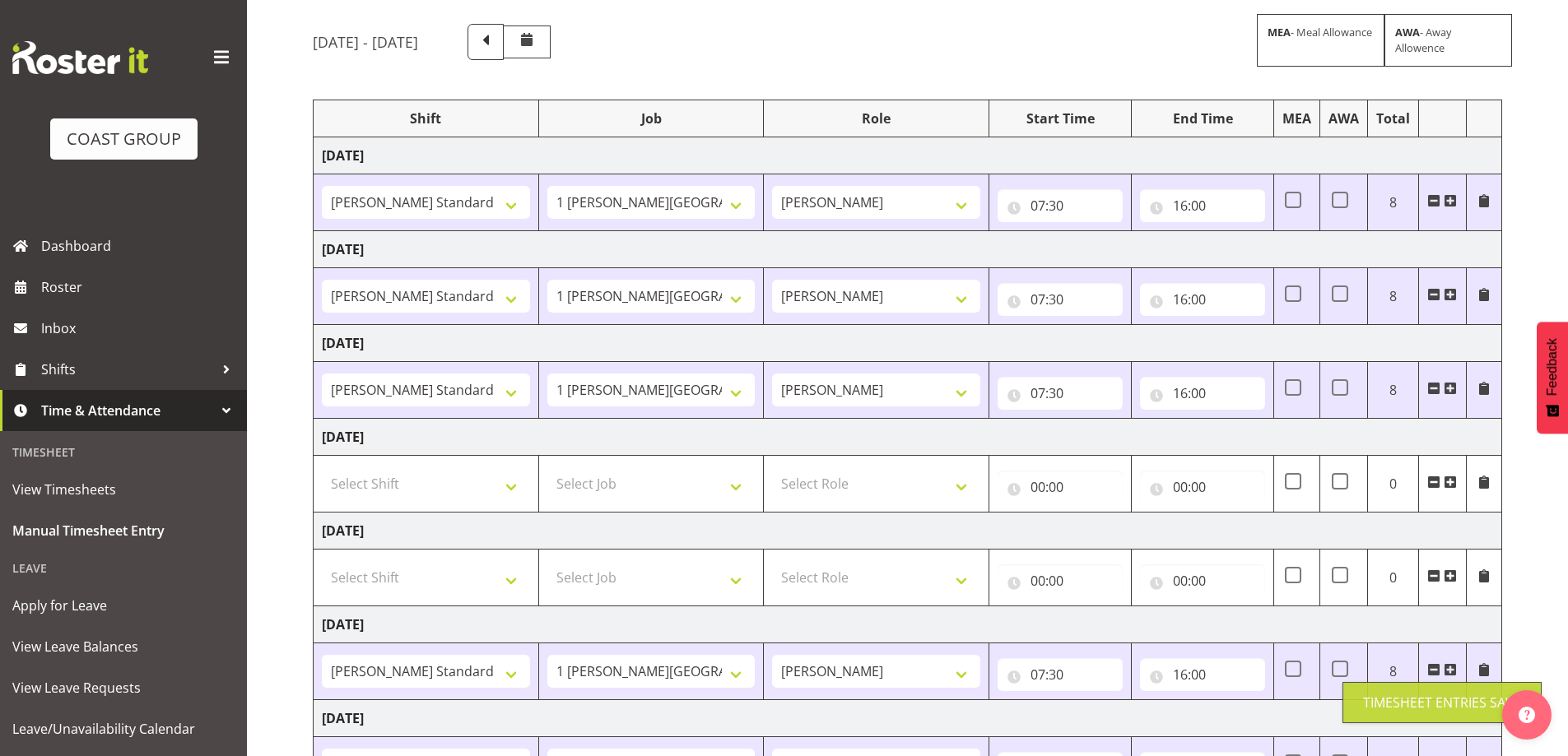
scroll to position [0, 0]
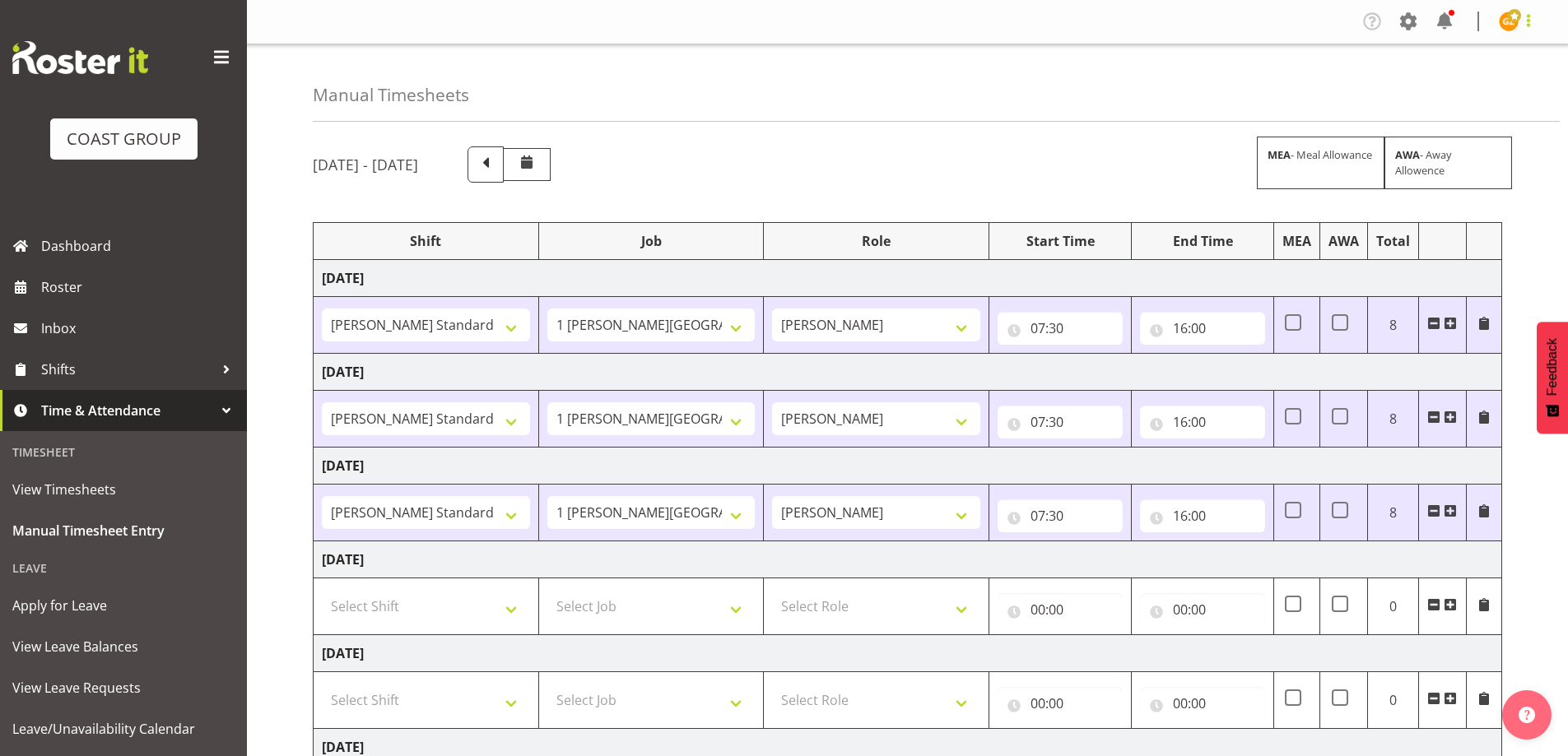
click at [1528, 21] on span at bounding box center [1529, 20] width 20 height 20
click at [1500, 93] on link "Log Out" at bounding box center [1460, 86] width 158 height 30
